Goal: Transaction & Acquisition: Purchase product/service

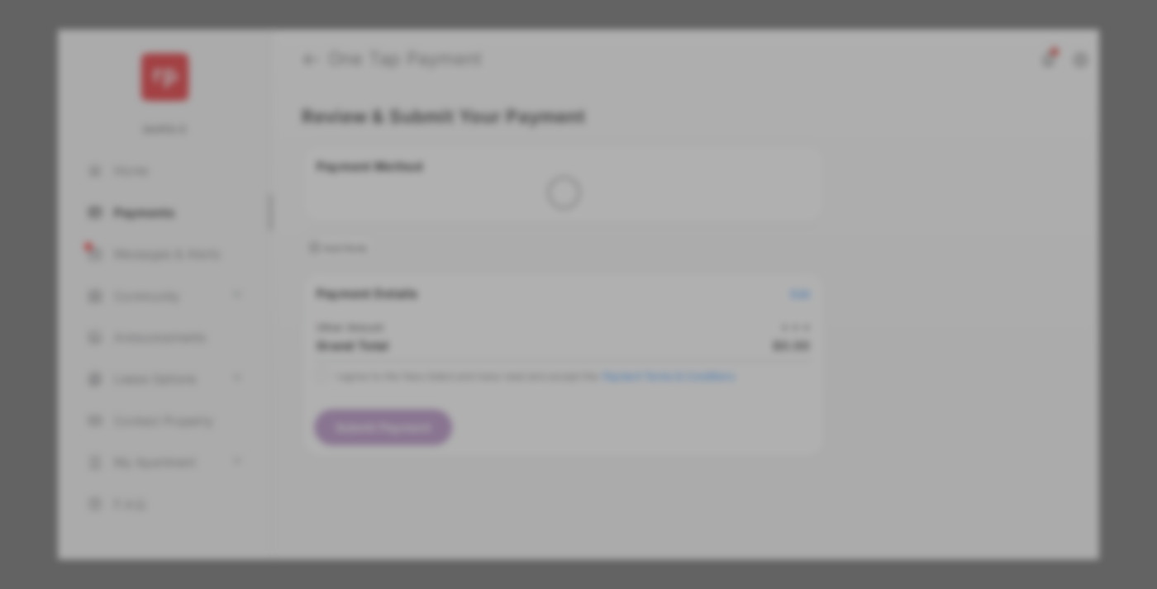
click at [548, 265] on div "Other Amount" at bounding box center [548, 279] width 268 height 28
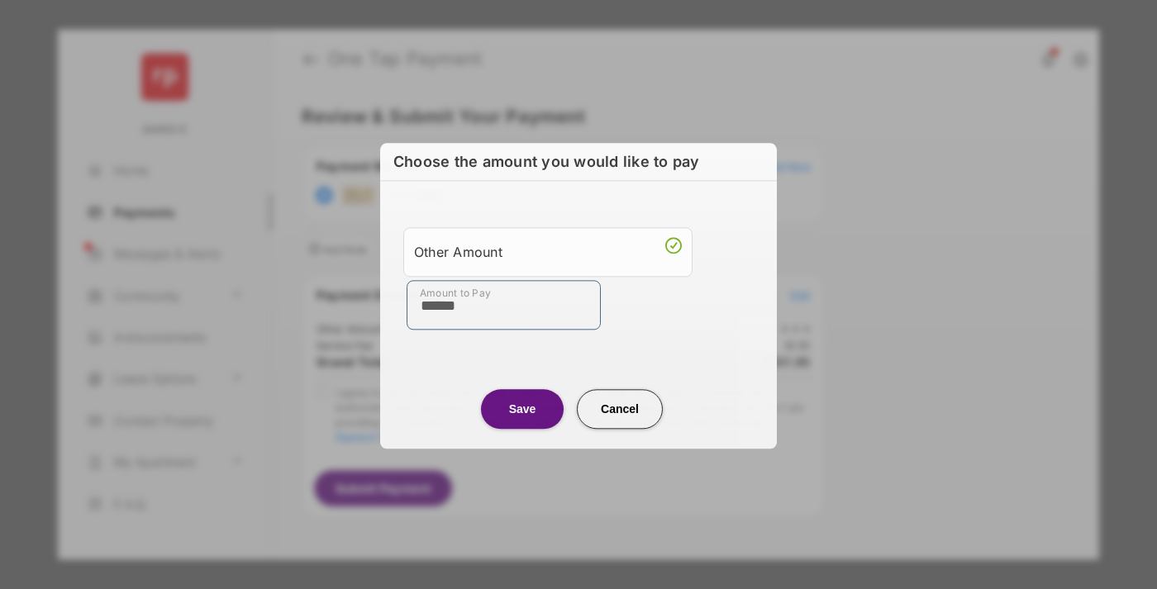
type input "******"
click at [522, 407] on button "Save" at bounding box center [522, 409] width 83 height 40
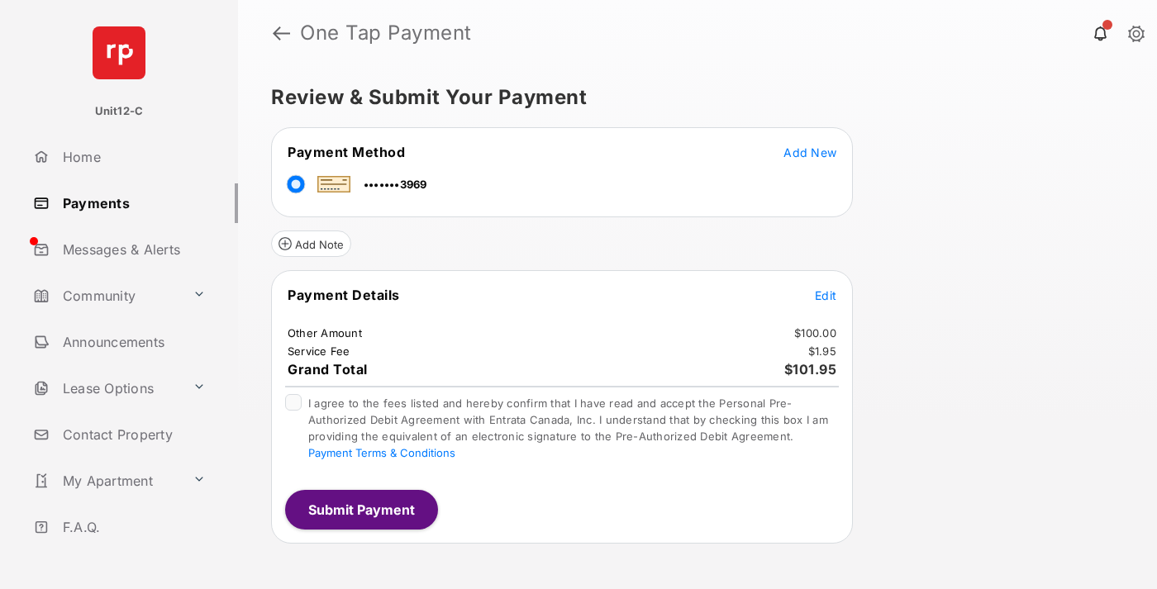
click at [826, 295] on span "Edit" at bounding box center [825, 295] width 21 height 14
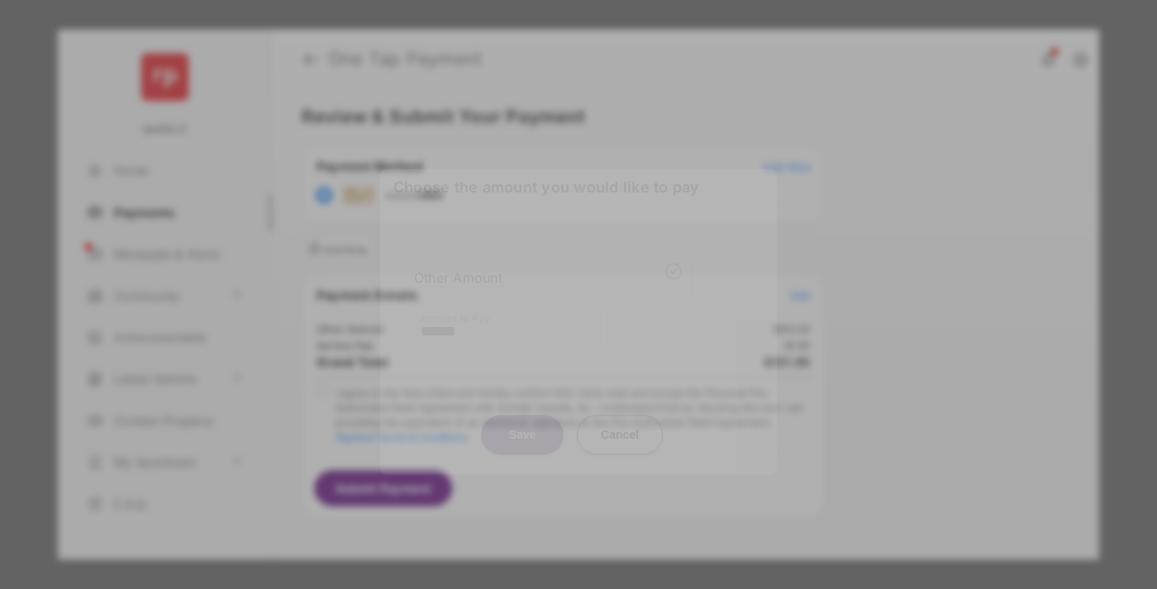
click at [522, 431] on button "Save" at bounding box center [522, 435] width 83 height 40
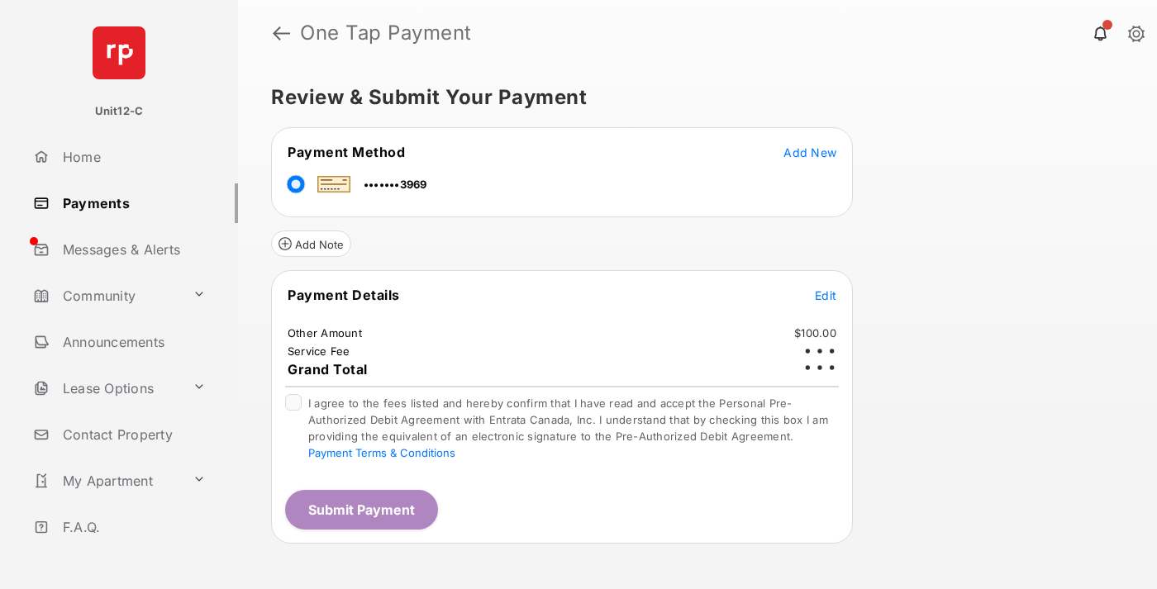
click at [360, 509] on button "Submit Payment" at bounding box center [361, 510] width 153 height 40
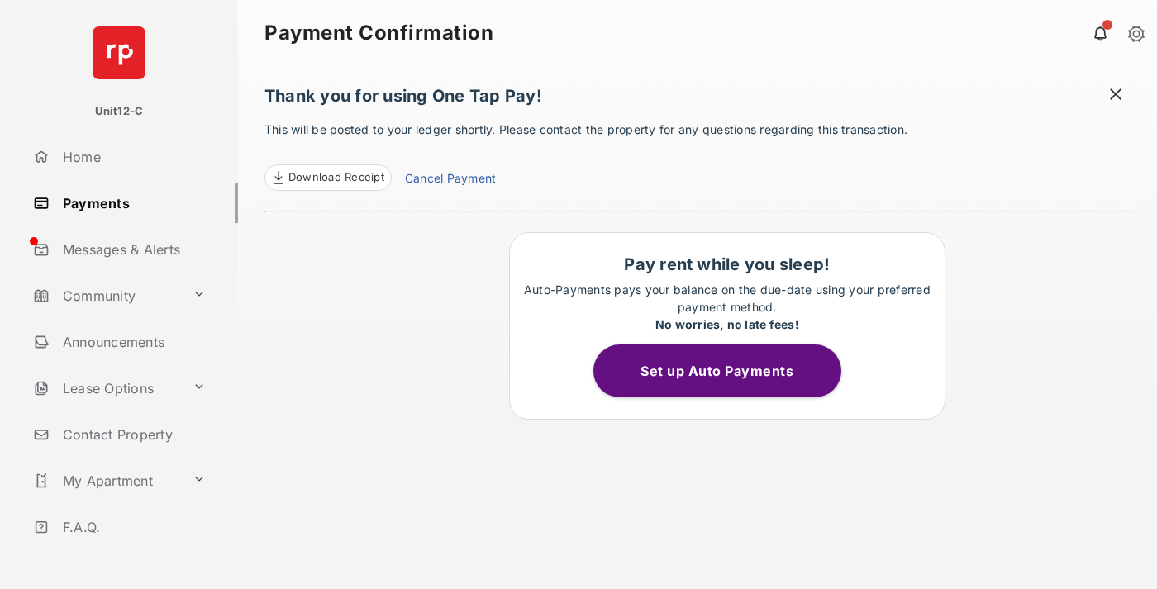
click at [1116, 96] on span at bounding box center [1115, 96] width 17 height 21
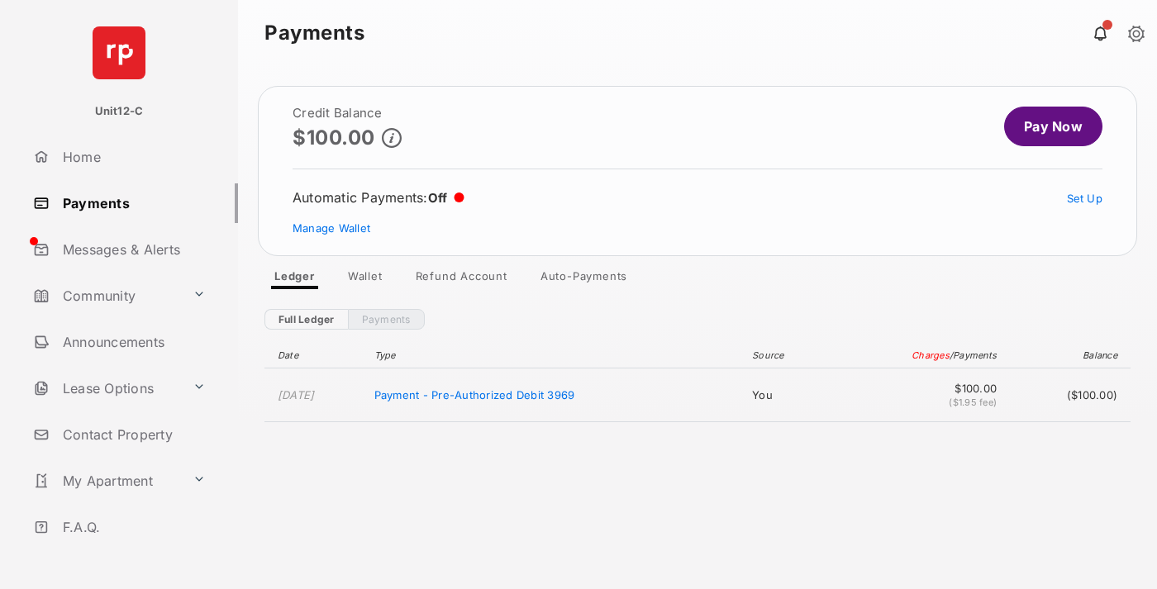
click at [331, 228] on link "Manage Wallet" at bounding box center [332, 227] width 78 height 13
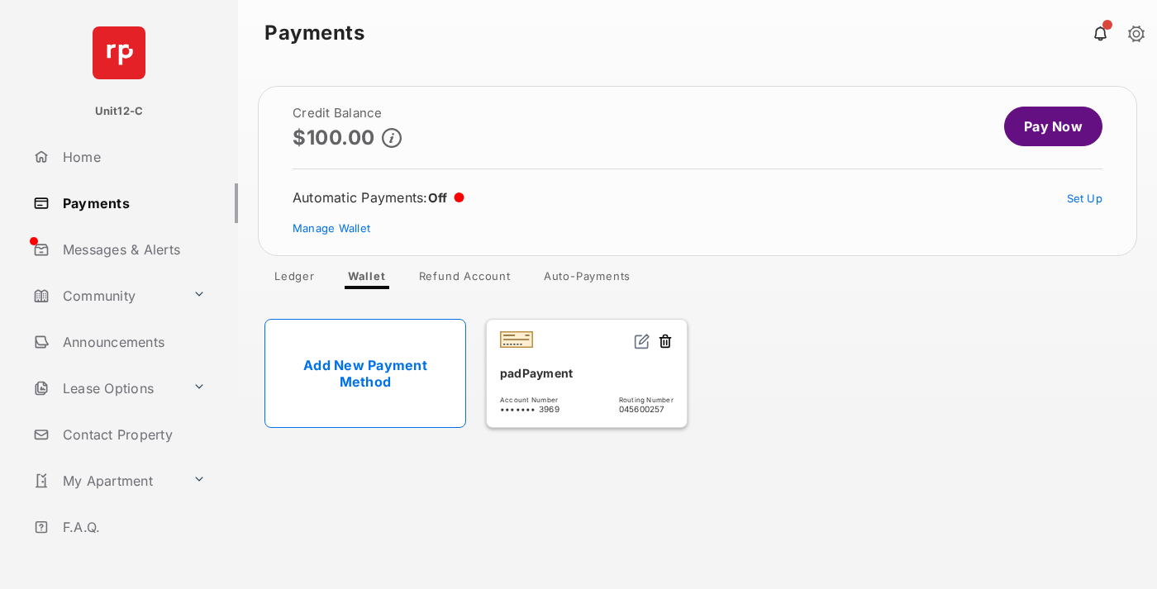
click at [665, 342] on button at bounding box center [665, 342] width 17 height 19
